Goal: Information Seeking & Learning: Learn about a topic

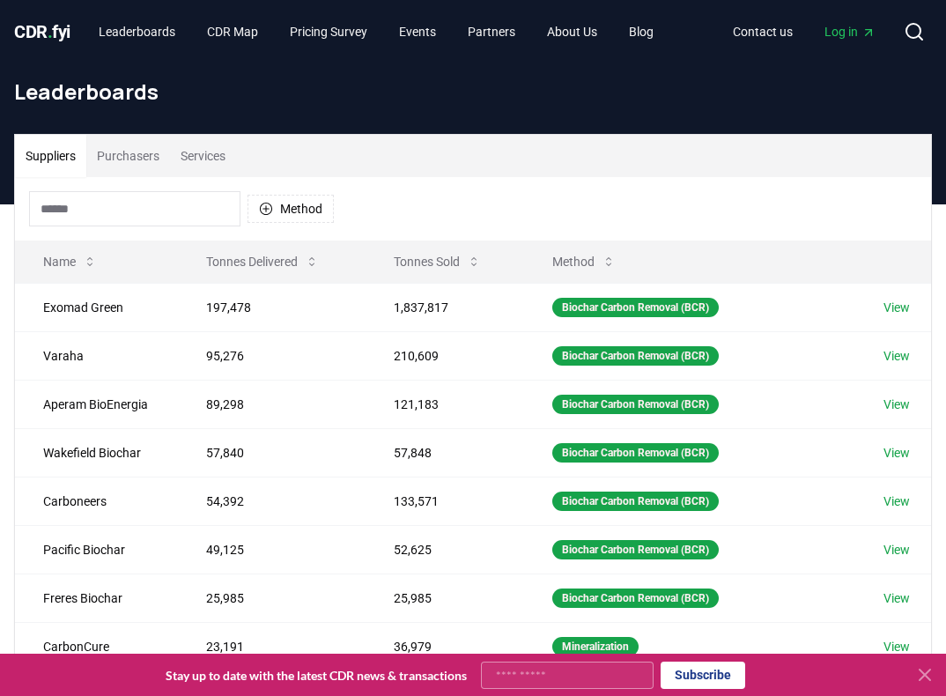
click at [143, 159] on button "Purchasers" at bounding box center [128, 156] width 84 height 42
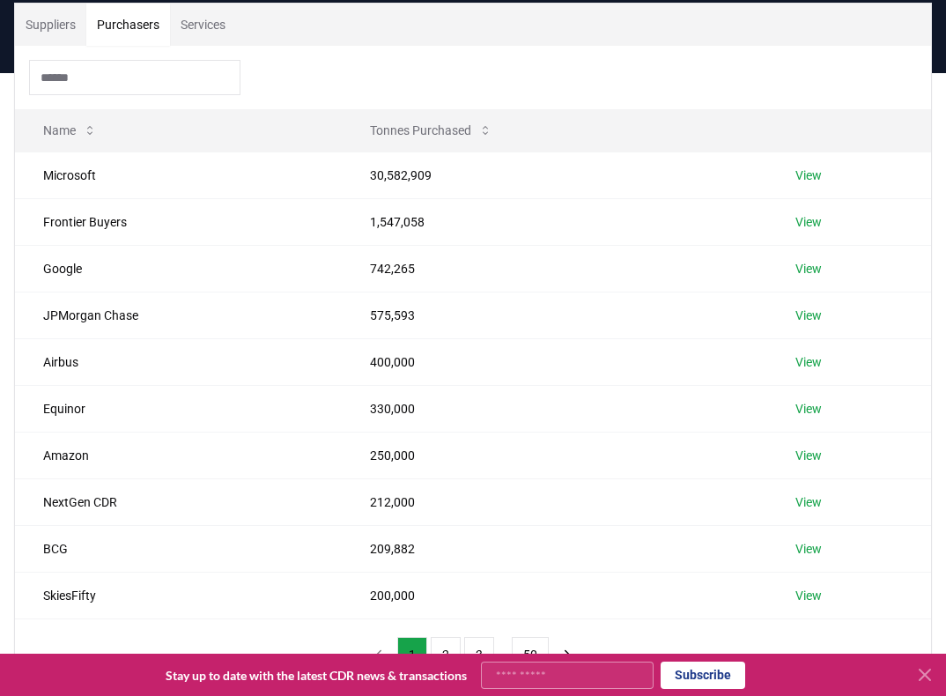
scroll to position [176, 0]
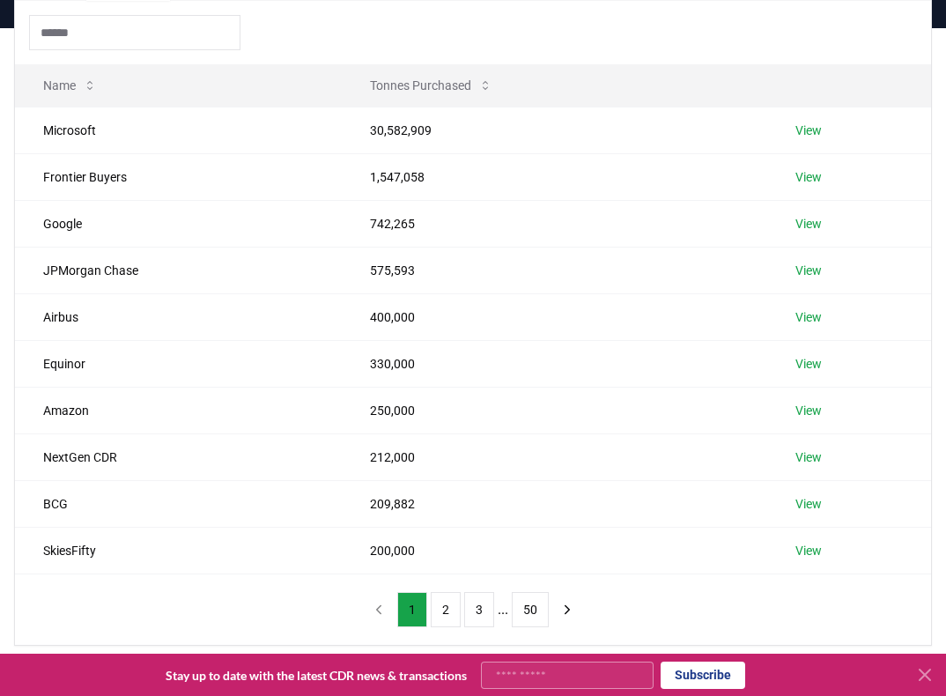
click at [451, 615] on button "2" at bounding box center [446, 609] width 30 height 35
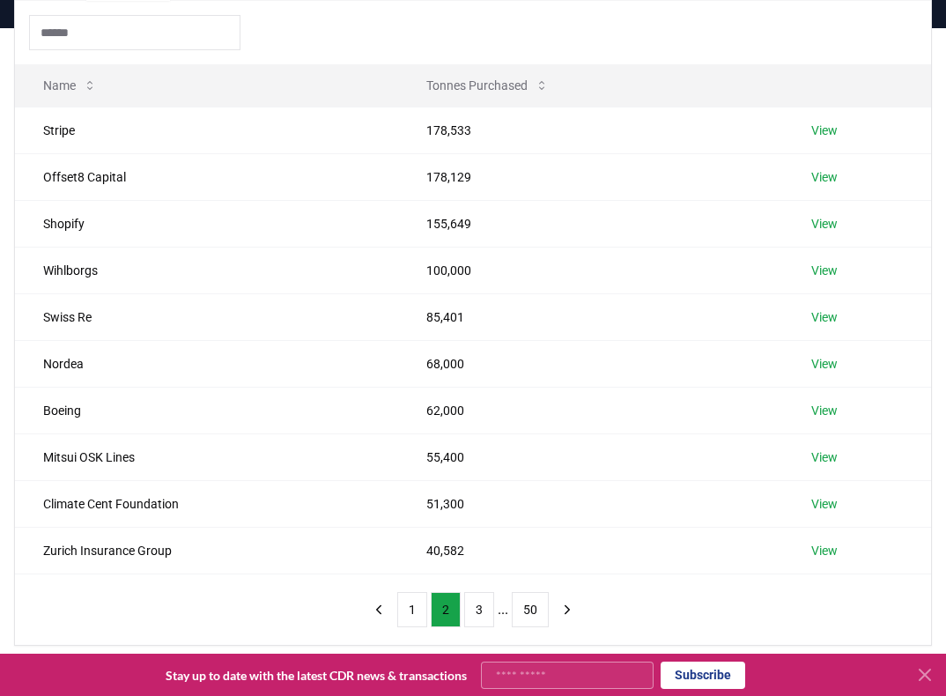
click at [472, 610] on button "3" at bounding box center [479, 609] width 30 height 35
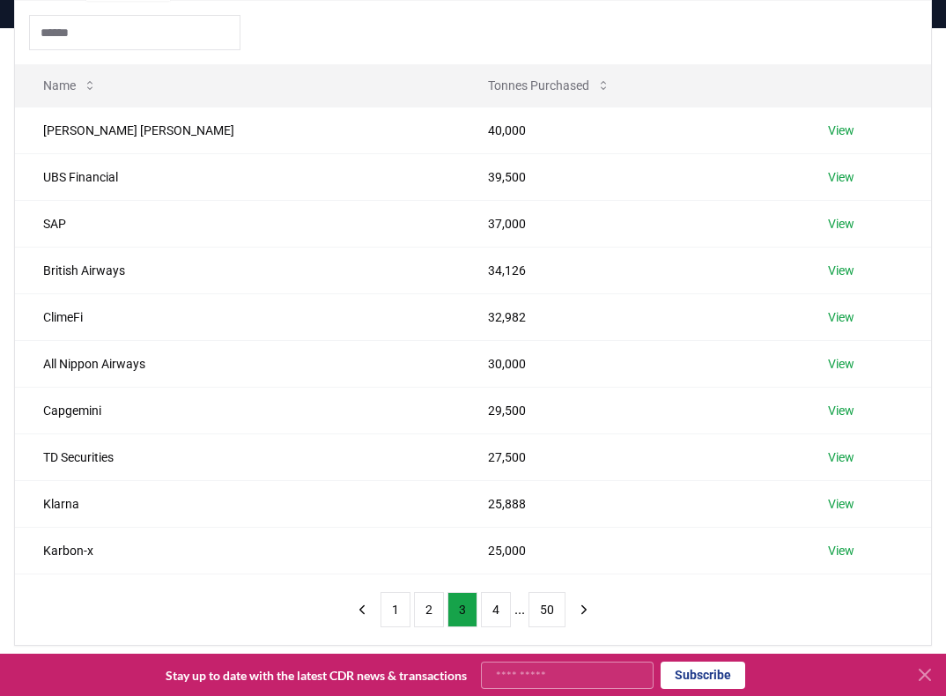
click at [435, 612] on button "2" at bounding box center [429, 609] width 30 height 35
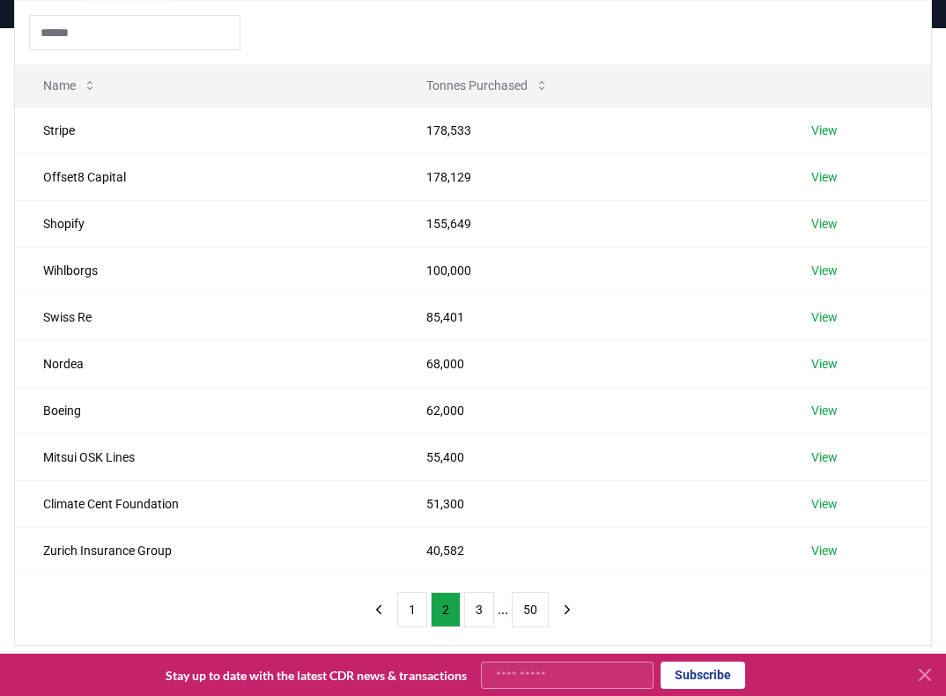
click at [412, 612] on button "1" at bounding box center [412, 609] width 30 height 35
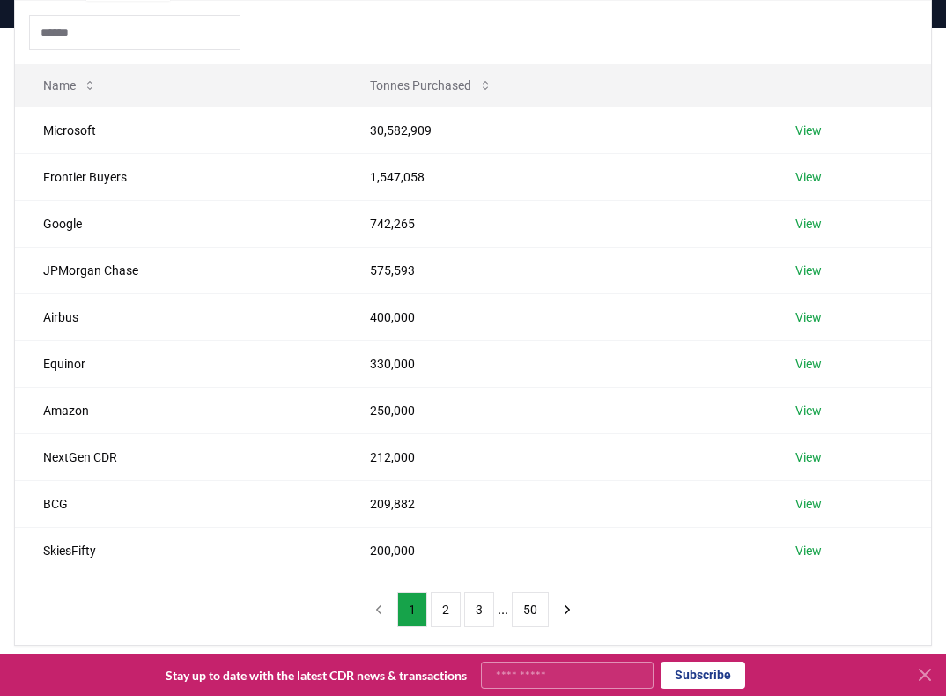
click at [492, 614] on button "3" at bounding box center [479, 609] width 30 height 35
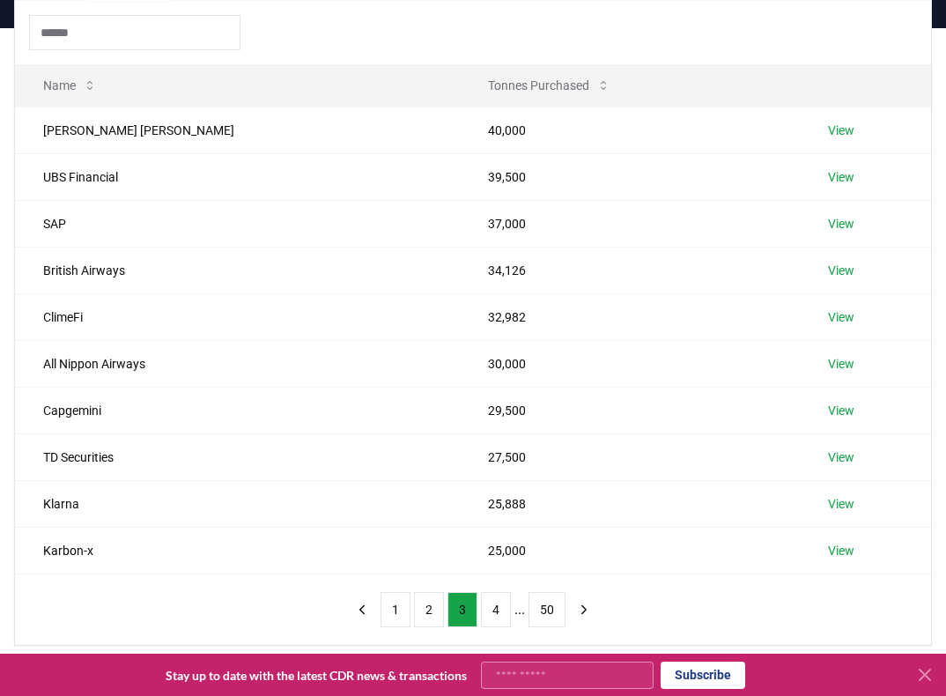
click at [501, 614] on button "4" at bounding box center [496, 609] width 30 height 35
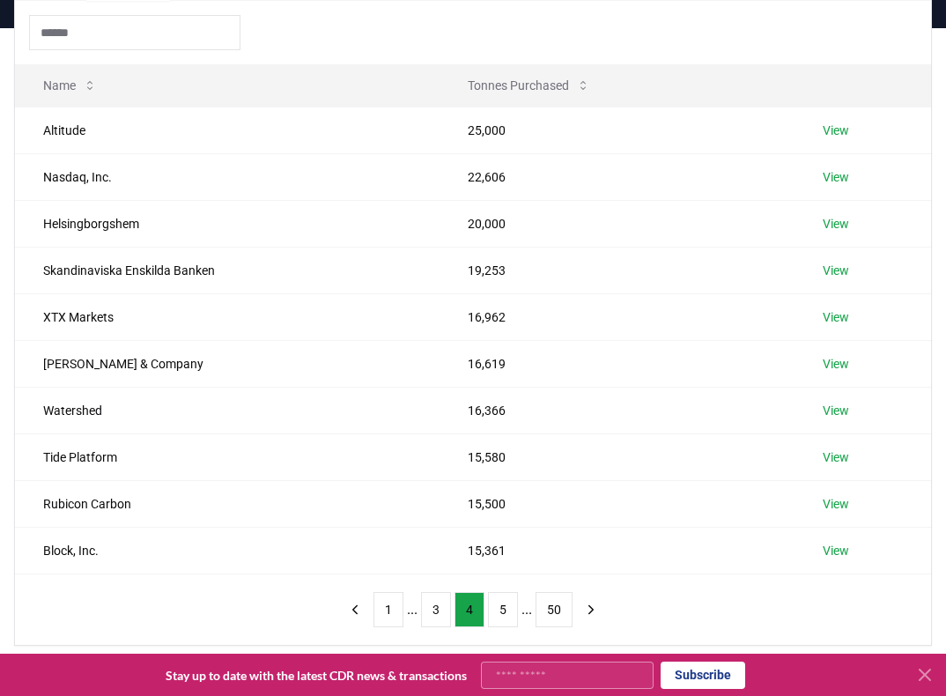
click at [386, 614] on button "1" at bounding box center [389, 609] width 30 height 35
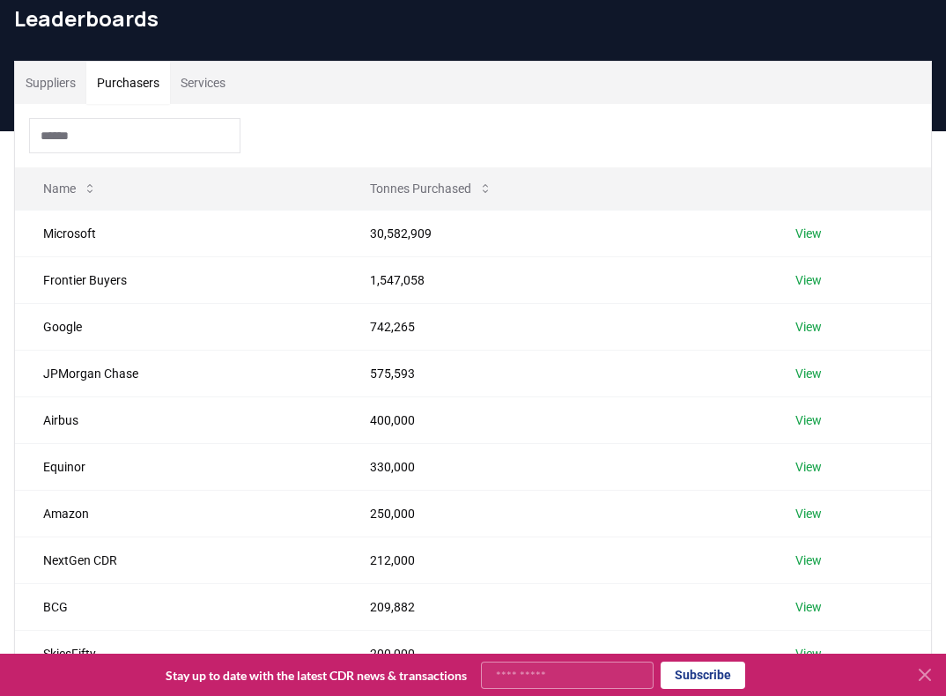
scroll to position [0, 0]
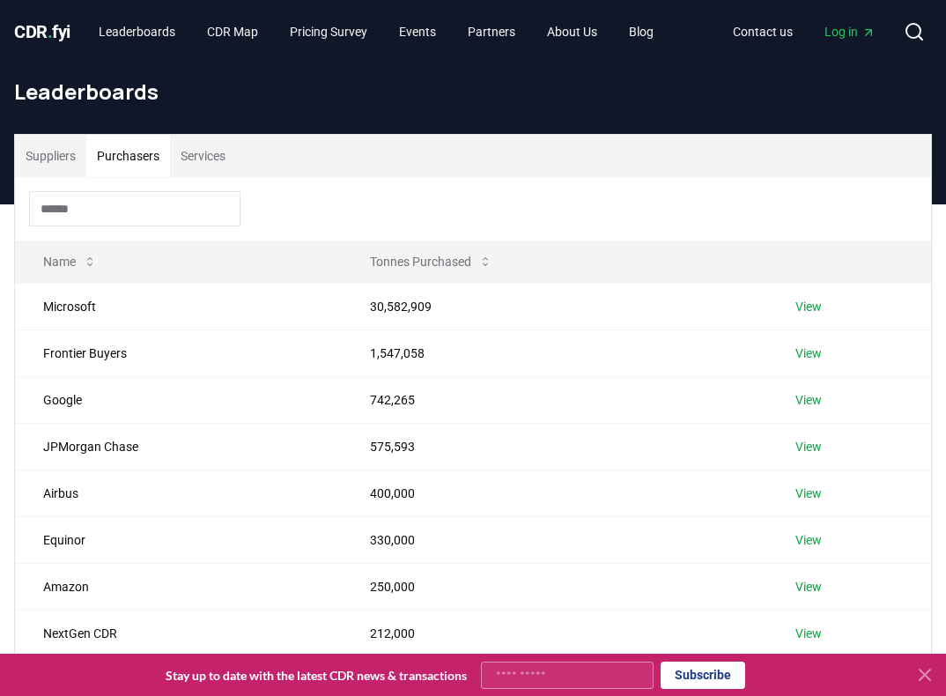
click at [285, 208] on div at bounding box center [473, 208] width 917 height 63
drag, startPoint x: 449, startPoint y: 204, endPoint x: 456, endPoint y: 195, distance: 12.0
click at [449, 204] on div at bounding box center [473, 208] width 917 height 63
